Goal: Go to known website: Access a specific website the user already knows

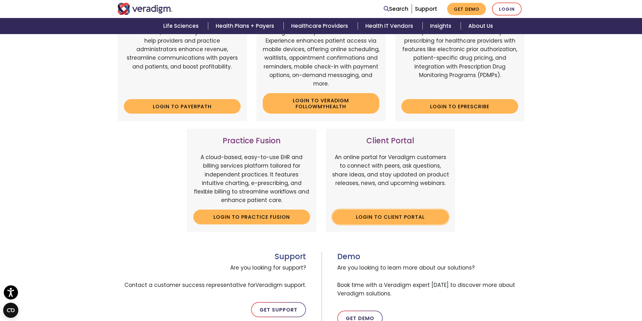
click at [388, 218] on link "Login to Client Portal" at bounding box center [390, 217] width 117 height 15
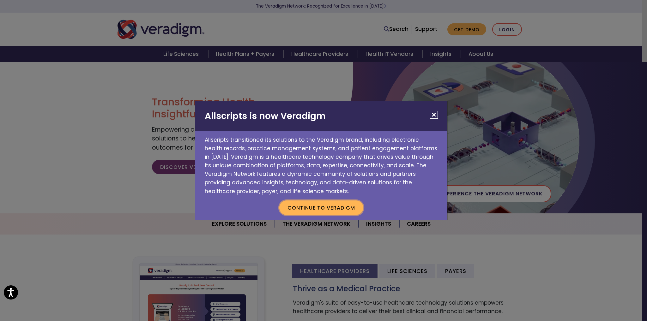
click at [325, 208] on button "Continue to Veradigm" at bounding box center [321, 207] width 84 height 15
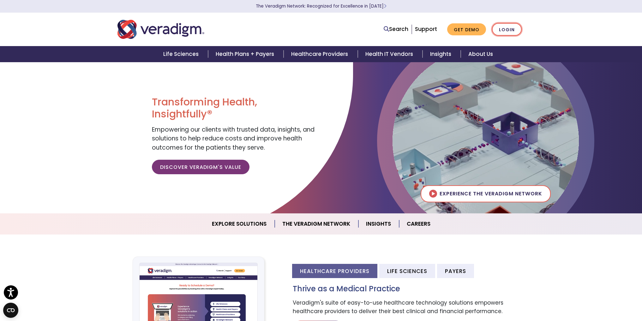
click at [509, 31] on link "Login" at bounding box center [507, 29] width 30 height 13
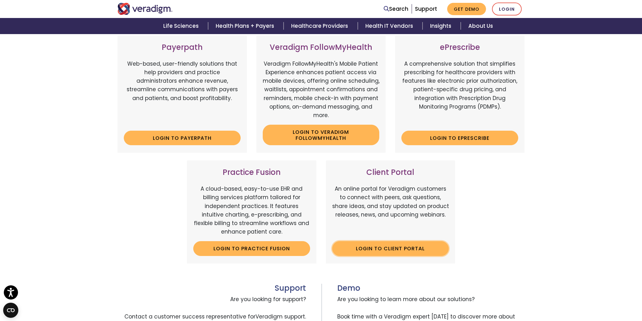
click at [395, 256] on link "Login to Client Portal" at bounding box center [390, 248] width 117 height 15
